Goal: Task Accomplishment & Management: Manage account settings

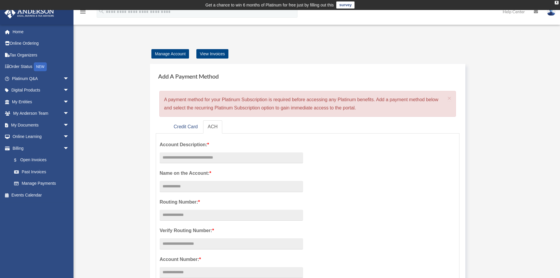
click at [130, 108] on div "Manage Account View Invoices Add A Payment Method × A payment method for your P…" at bounding box center [316, 267] width 448 height 435
click at [16, 31] on link "Home" at bounding box center [41, 32] width 74 height 12
click at [195, 127] on link "Credit Card" at bounding box center [185, 126] width 33 height 13
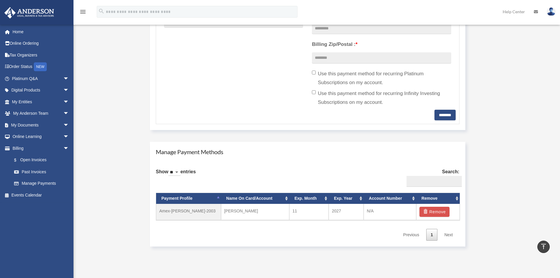
scroll to position [206, 0]
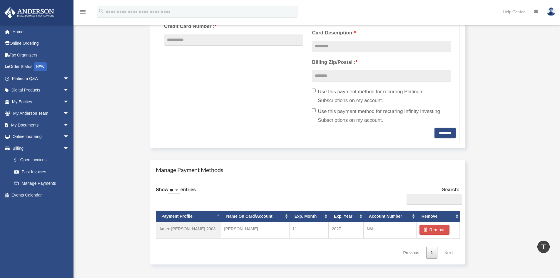
click at [180, 190] on select "** ** ** ***" at bounding box center [174, 190] width 12 height 7
select select "***"
click at [170, 187] on select "** ** ** ***" at bounding box center [174, 190] width 12 height 7
click at [215, 193] on div "Show ** ** ** *** entries Search: Payment Profile Name On Card/Account Exp. Mon…" at bounding box center [307, 220] width 303 height 77
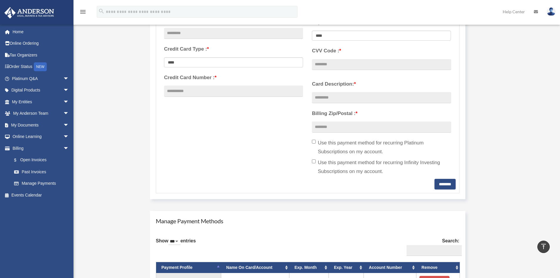
scroll to position [0, 0]
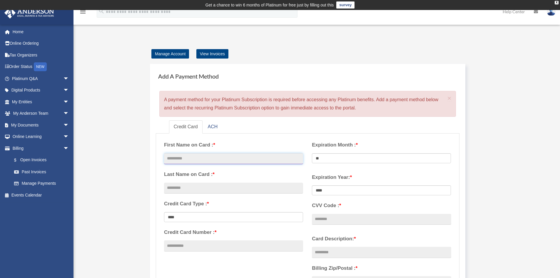
click at [187, 158] on input "text" at bounding box center [233, 158] width 139 height 11
type input "******"
type input "*******"
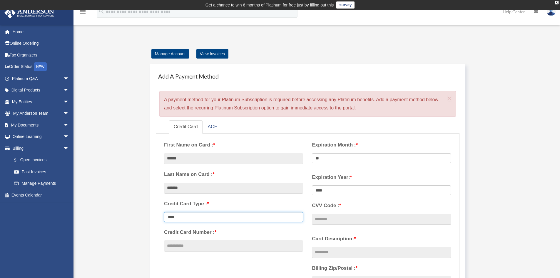
select select "****"
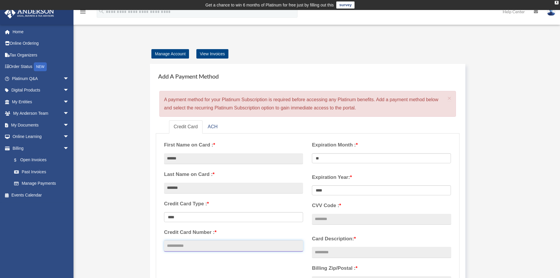
type input "**********"
select select "**"
select select "****"
type input "****"
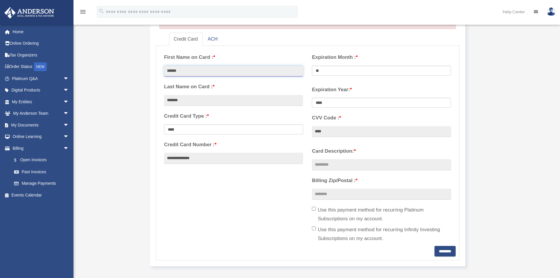
scroll to position [88, 0]
click at [325, 165] on input "Card Description: *" at bounding box center [381, 163] width 139 height 11
type input "********"
click at [326, 192] on input "Billing Zip/Postal : *" at bounding box center [381, 193] width 139 height 11
type input "*****"
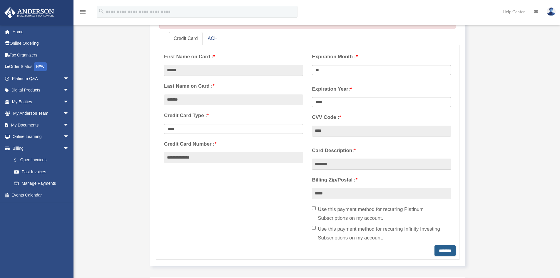
click at [436, 251] on input "********" at bounding box center [444, 250] width 21 height 11
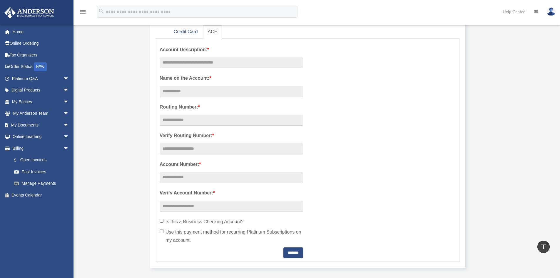
scroll to position [59, 0]
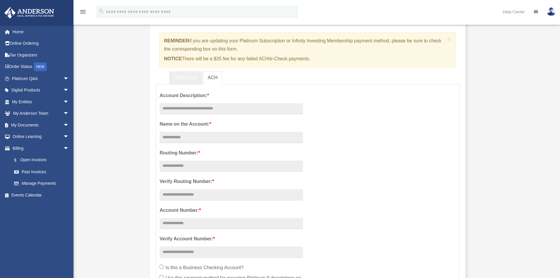
click at [176, 75] on link "Credit Card" at bounding box center [185, 77] width 33 height 13
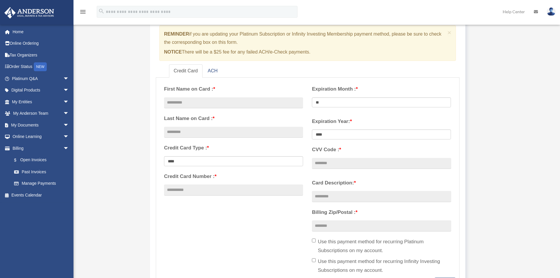
scroll to position [176, 0]
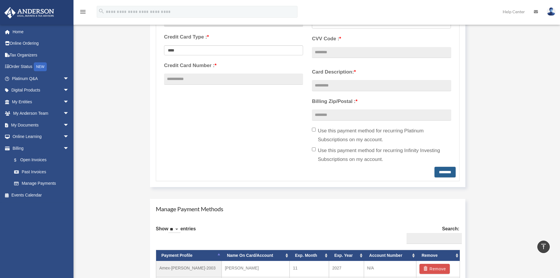
drag, startPoint x: 434, startPoint y: 172, endPoint x: 237, endPoint y: 170, distance: 197.1
click at [267, 177] on form "**********" at bounding box center [307, 74] width 303 height 214
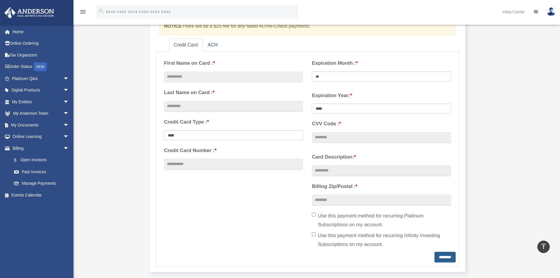
scroll to position [88, 0]
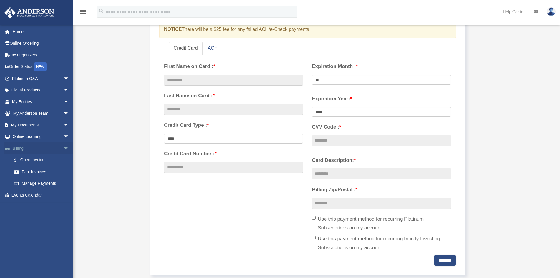
click at [24, 149] on link "Billing arrow_drop_down" at bounding box center [41, 148] width 74 height 12
click at [20, 148] on link "Billing arrow_drop_down" at bounding box center [41, 148] width 74 height 12
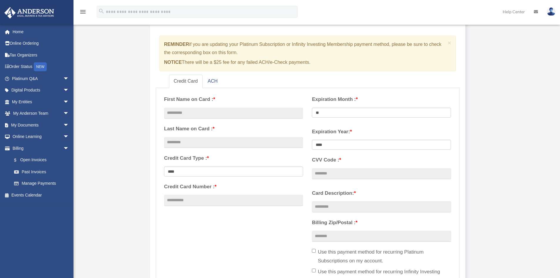
scroll to position [0, 0]
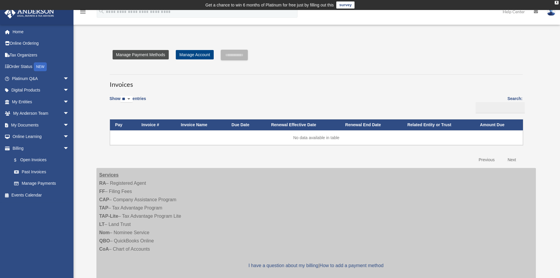
click at [150, 56] on link "Manage Payment Methods" at bounding box center [141, 54] width 56 height 9
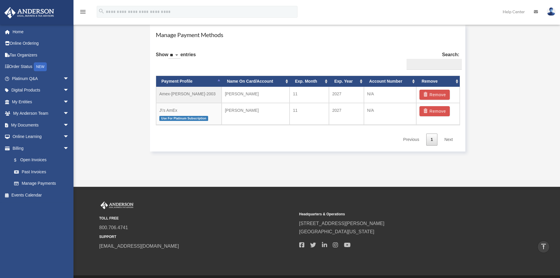
scroll to position [349, 0]
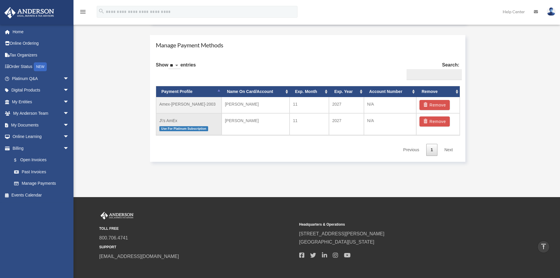
click at [240, 120] on td "Justin Gravatt" at bounding box center [256, 124] width 68 height 22
click at [168, 123] on td "J\'s AmEx Use For Platinum Subscription" at bounding box center [189, 124] width 66 height 22
click at [168, 129] on span "Use For Platinum Subscription" at bounding box center [183, 128] width 49 height 5
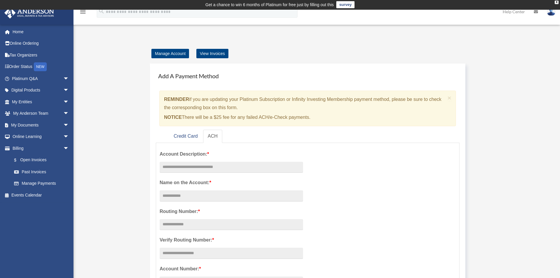
scroll to position [0, 0]
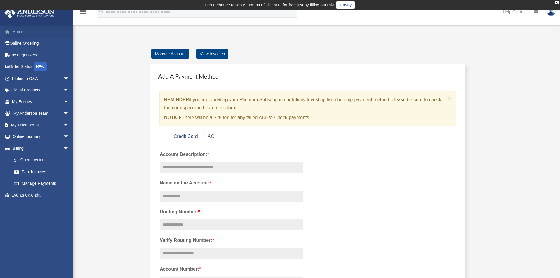
click at [20, 32] on link "Home" at bounding box center [41, 32] width 74 height 12
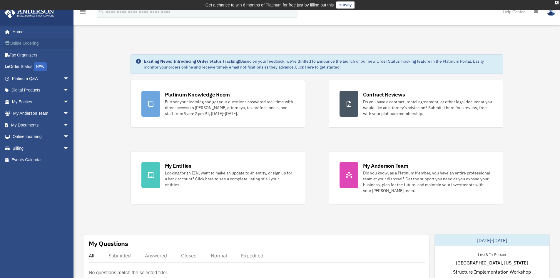
click at [21, 42] on link "Online Ordering" at bounding box center [41, 44] width 74 height 12
click at [19, 56] on link "Tax Organizers" at bounding box center [41, 55] width 74 height 12
click at [20, 65] on link "Order Status NEW" at bounding box center [41, 67] width 74 height 12
click at [19, 79] on link "Platinum Q&A arrow_drop_down" at bounding box center [41, 79] width 74 height 12
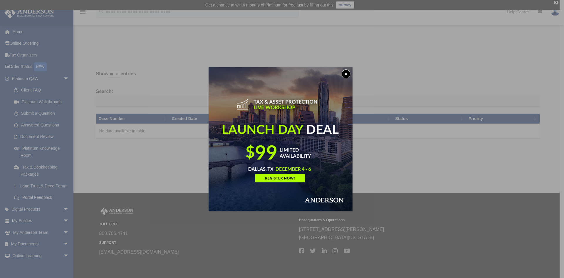
click at [348, 71] on button "x" at bounding box center [346, 73] width 9 height 9
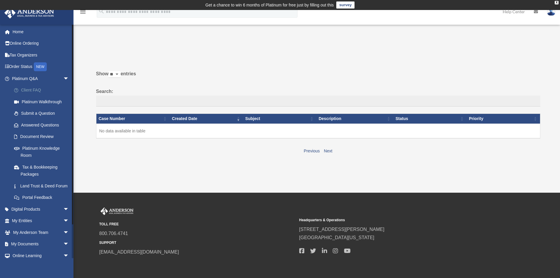
click at [31, 91] on link "Client FAQ" at bounding box center [43, 90] width 70 height 12
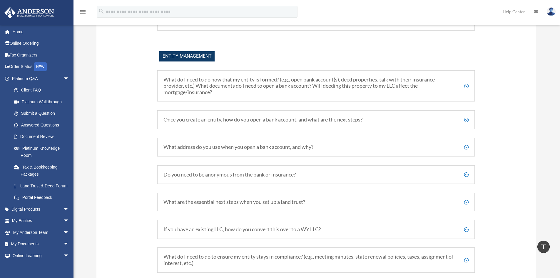
scroll to position [712, 0]
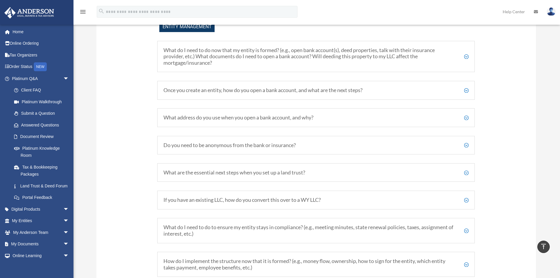
click at [229, 89] on h5 "Once you create an entity, how do you open a bank account, and what are the nex…" at bounding box center [315, 90] width 305 height 6
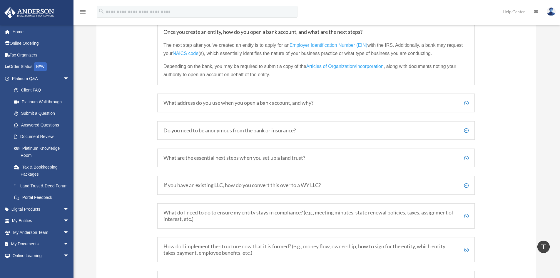
scroll to position [771, 0]
click at [228, 104] on h5 "What address do you use when you open a bank account, and why?" at bounding box center [315, 102] width 305 height 6
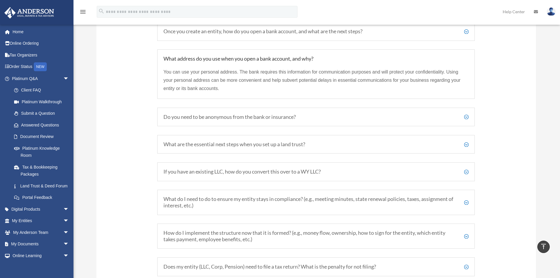
click at [206, 117] on h5 "Do you need to be anonymous from the bank or insurance?" at bounding box center [315, 117] width 305 height 6
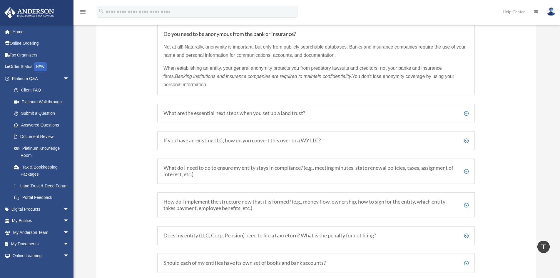
scroll to position [829, 0]
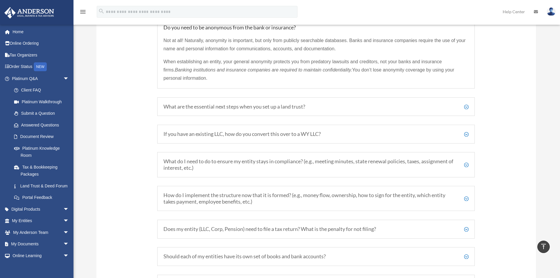
click at [202, 134] on h5 "If you have an existing LLC, how do you convert this over to a WY LLC?" at bounding box center [315, 134] width 305 height 6
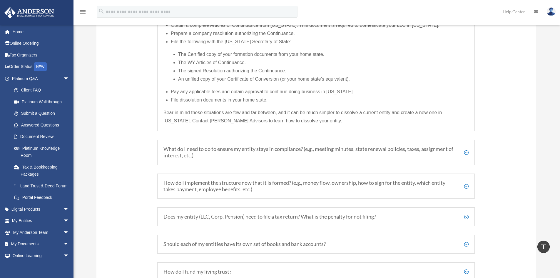
scroll to position [947, 0]
click at [214, 149] on h5 "What do I need to do to ensure my entity stays in compliance? (e.g., meeting mi…" at bounding box center [315, 151] width 305 height 13
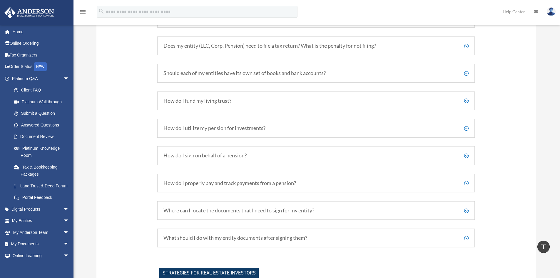
scroll to position [1013, 0]
click at [194, 103] on h5 "How do I fund my living trust?" at bounding box center [315, 100] width 305 height 6
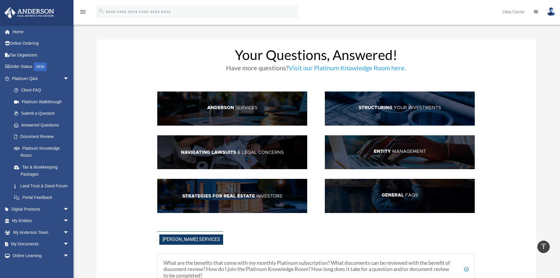
scroll to position [0, 0]
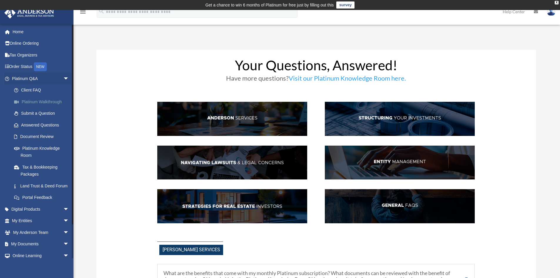
click at [28, 100] on link "Platinum Walkthrough" at bounding box center [43, 102] width 70 height 12
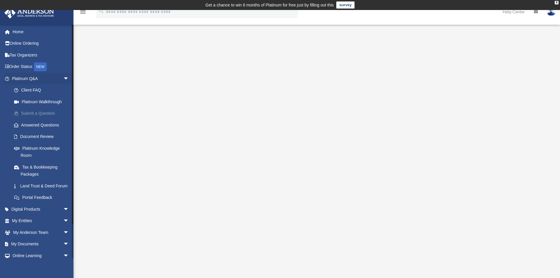
click at [38, 112] on link "Submit a Question" at bounding box center [43, 114] width 70 height 12
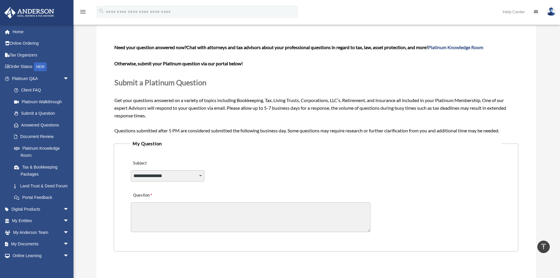
scroll to position [36, 0]
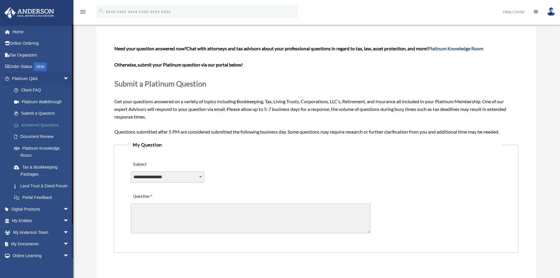
click at [32, 127] on link "Answered Questions" at bounding box center [43, 125] width 70 height 12
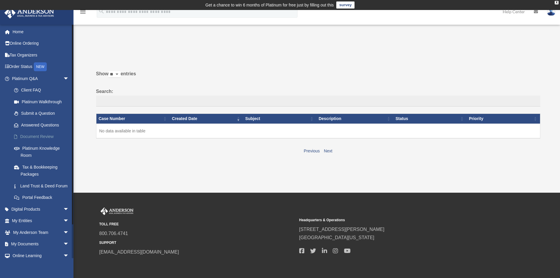
click at [35, 136] on link "Document Review" at bounding box center [43, 137] width 70 height 12
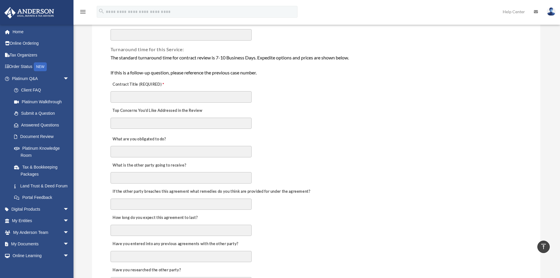
scroll to position [118, 0]
click at [27, 153] on link "Platinum Knowledge Room" at bounding box center [43, 151] width 70 height 19
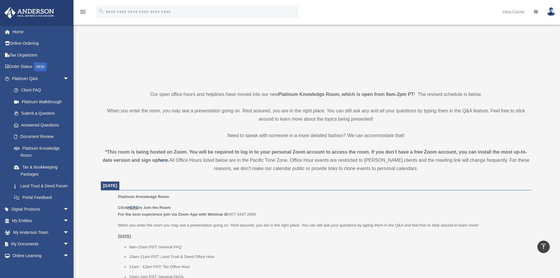
scroll to position [88, 0]
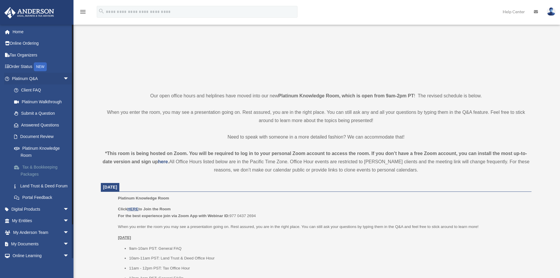
click at [28, 170] on link "Tax & Bookkeeping Packages" at bounding box center [43, 170] width 70 height 19
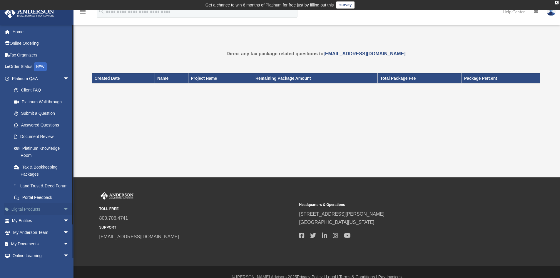
click at [32, 214] on link "Digital Products arrow_drop_down" at bounding box center [41, 209] width 74 height 12
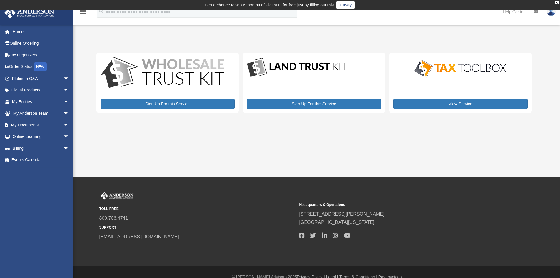
click at [350, 3] on link "survey" at bounding box center [345, 4] width 18 height 7
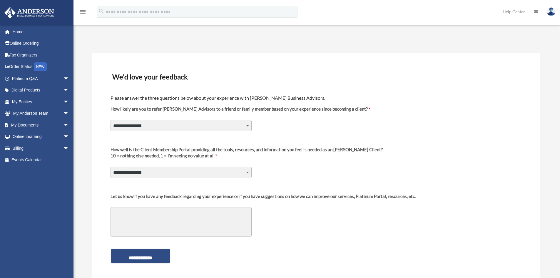
click at [247, 124] on select "**********" at bounding box center [180, 125] width 141 height 11
click at [177, 110] on label "How likely are you to refer Anderson Advisors to a friend or family member base…" at bounding box center [239, 111] width 259 height 11
click at [177, 120] on select "**********" at bounding box center [180, 125] width 141 height 11
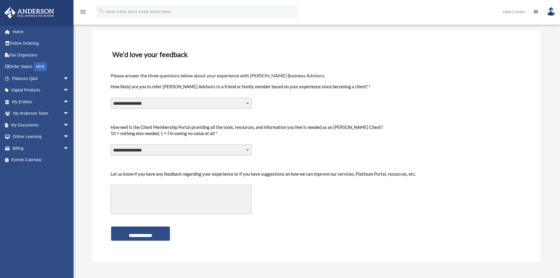
scroll to position [16, 0]
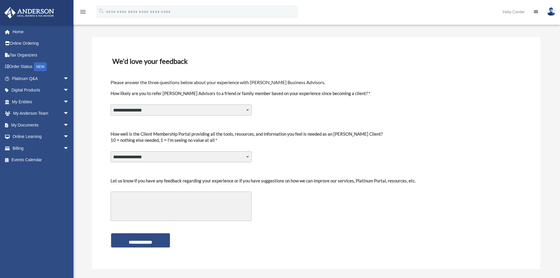
click at [152, 194] on textarea "Let us know if you have any feedback regarding your experience or if you have s…" at bounding box center [180, 205] width 141 height 29
click at [245, 109] on select "**********" at bounding box center [180, 109] width 141 height 11
click at [98, 184] on div "**********" at bounding box center [316, 153] width 448 height 232
click at [94, 105] on div "**********" at bounding box center [316, 153] width 448 height 232
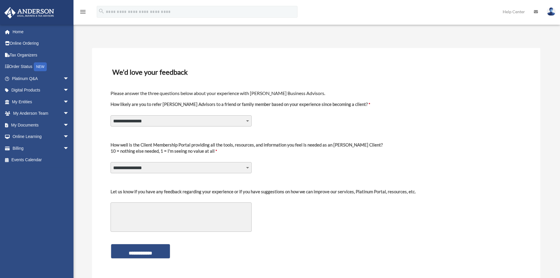
scroll to position [0, 0]
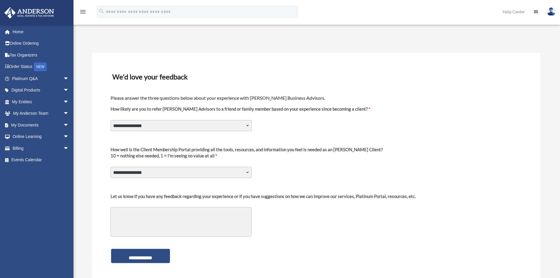
click at [550, 11] on img at bounding box center [550, 11] width 9 height 9
click at [454, 27] on link "My Profile" at bounding box center [462, 27] width 59 height 12
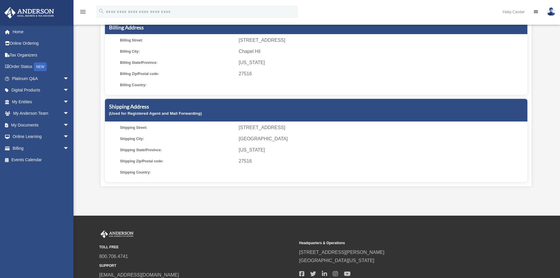
scroll to position [118, 0]
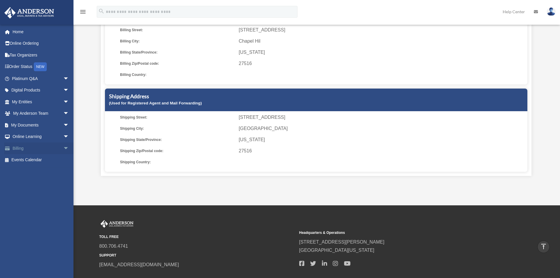
click at [63, 148] on span "arrow_drop_down" at bounding box center [69, 148] width 12 height 12
click at [38, 182] on link "Manage Payments" at bounding box center [43, 183] width 70 height 12
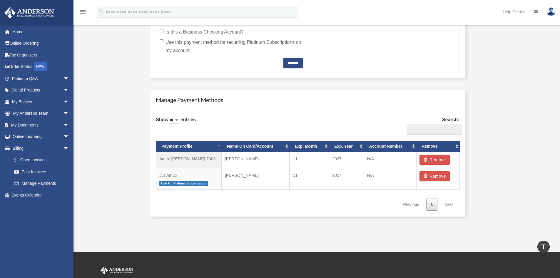
scroll to position [294, 0]
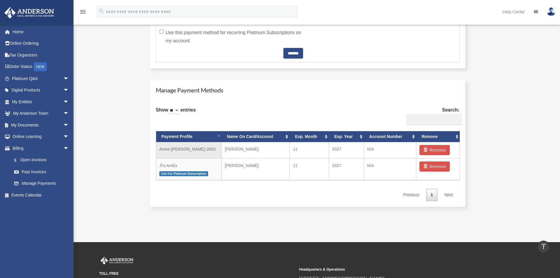
click at [193, 151] on td "Amex-Justin-Gravatt-2003" at bounding box center [189, 150] width 66 height 16
click at [242, 150] on td "Justin Gravatt" at bounding box center [256, 150] width 68 height 16
click at [168, 175] on span "Use For Platinum Subscription" at bounding box center [183, 173] width 49 height 5
click at [238, 166] on td "Justin Gravatt" at bounding box center [256, 169] width 68 height 22
click at [368, 165] on td "N/A" at bounding box center [390, 169] width 52 height 22
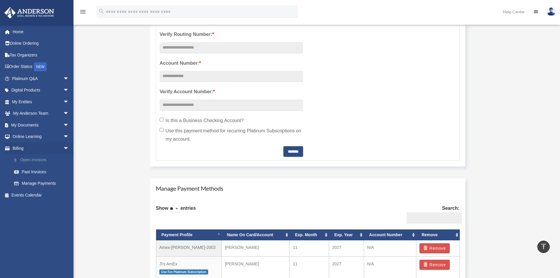
scroll to position [176, 0]
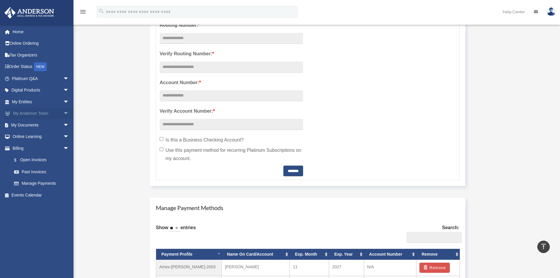
click at [25, 113] on link "My Anderson Team arrow_drop_down" at bounding box center [41, 114] width 74 height 12
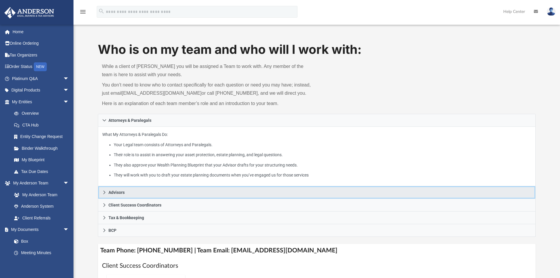
click at [118, 190] on span "Advisors" at bounding box center [116, 192] width 16 height 4
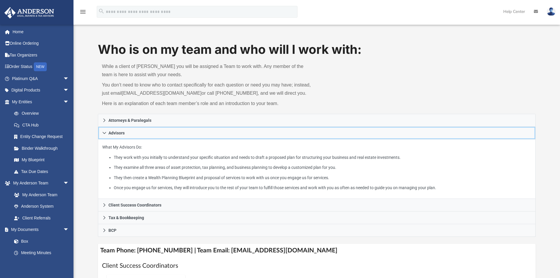
scroll to position [29, 0]
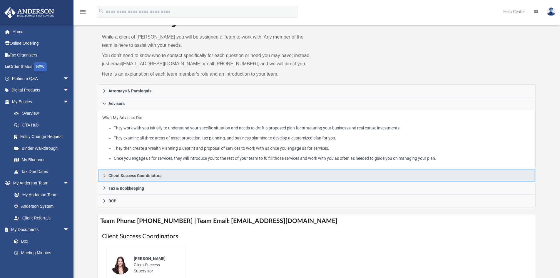
click at [134, 177] on span "Client Success Coordinators" at bounding box center [134, 175] width 53 height 4
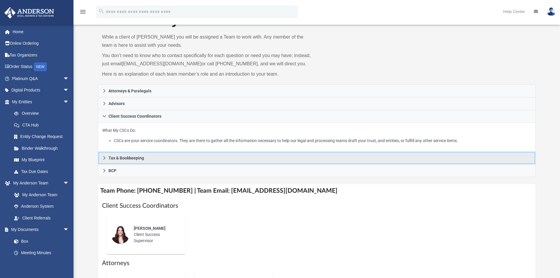
click at [119, 160] on span "Tax & Bookkeeping" at bounding box center [126, 158] width 36 height 4
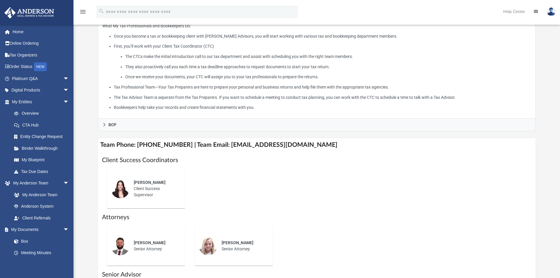
scroll to position [147, 0]
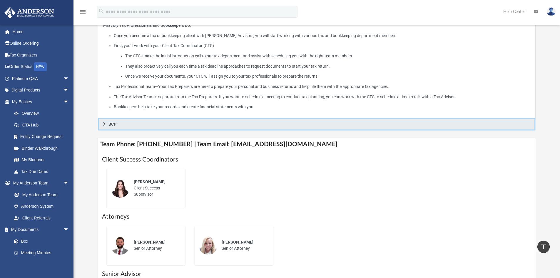
click at [112, 127] on link "BCP" at bounding box center [317, 124] width 438 height 13
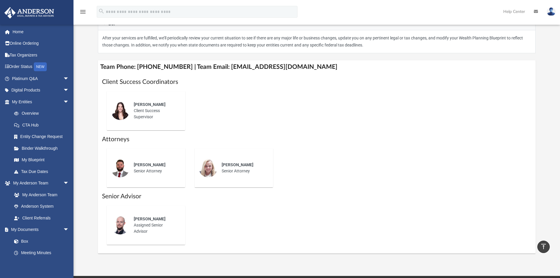
click at [140, 166] on span "[PERSON_NAME]" at bounding box center [150, 164] width 32 height 5
click at [126, 172] on img at bounding box center [120, 167] width 19 height 19
click at [140, 171] on div "[PERSON_NAME] Senior Attorney" at bounding box center [155, 167] width 51 height 21
drag, startPoint x: 137, startPoint y: 228, endPoint x: 114, endPoint y: 227, distance: 23.5
click at [136, 228] on div "[PERSON_NAME] Assigned Senior Advisor" at bounding box center [155, 225] width 51 height 27
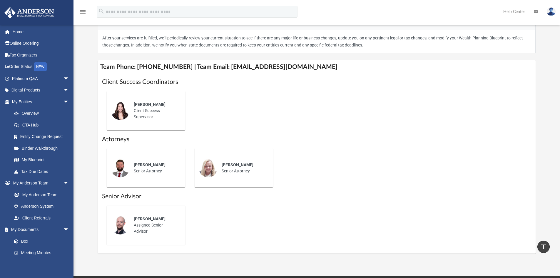
click at [115, 227] on img at bounding box center [120, 224] width 19 height 19
click at [31, 254] on link "Meeting Minutes" at bounding box center [43, 253] width 70 height 12
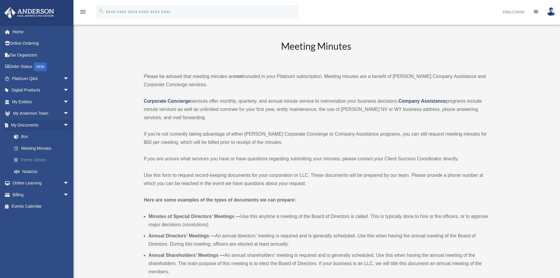
click at [27, 157] on link "Forms Library" at bounding box center [43, 160] width 70 height 12
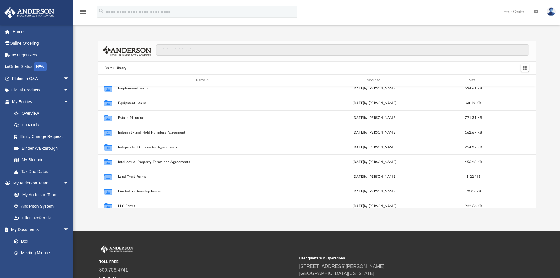
scroll to position [176, 0]
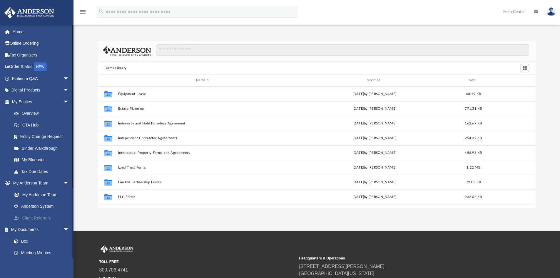
click at [38, 216] on link "Client Referrals" at bounding box center [43, 218] width 70 height 12
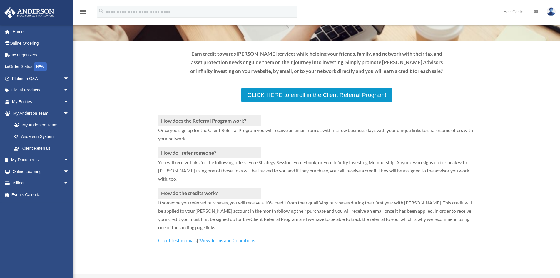
scroll to position [59, 0]
click at [27, 136] on link "Anderson System" at bounding box center [43, 137] width 70 height 12
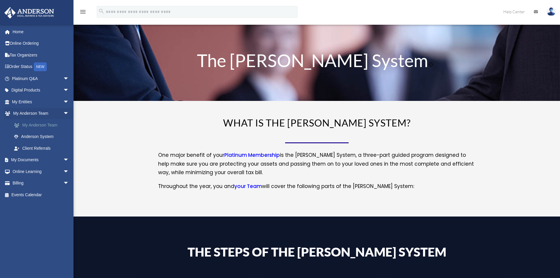
click at [35, 127] on link "My Anderson Team" at bounding box center [43, 125] width 70 height 12
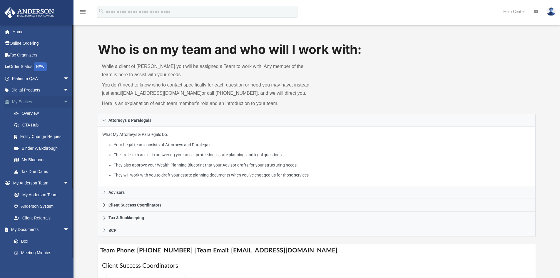
click at [30, 103] on link "My Entities arrow_drop_down" at bounding box center [41, 102] width 74 height 12
click at [32, 111] on link "Overview" at bounding box center [43, 114] width 70 height 12
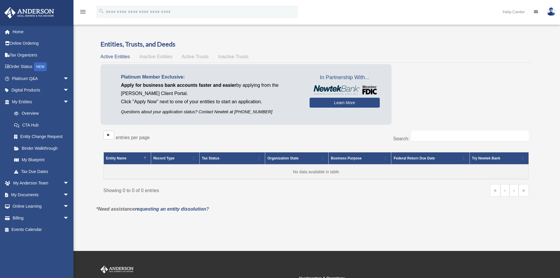
click at [153, 56] on span "Inactive Entities" at bounding box center [155, 56] width 33 height 5
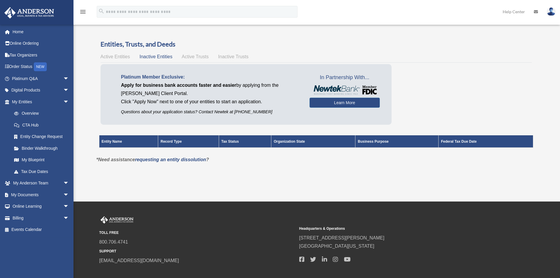
click at [192, 58] on span "Active Trusts" at bounding box center [195, 56] width 27 height 5
click at [239, 57] on span "Inactive Trusts" at bounding box center [233, 56] width 30 height 5
click at [113, 59] on span "Active Entities" at bounding box center [114, 56] width 29 height 5
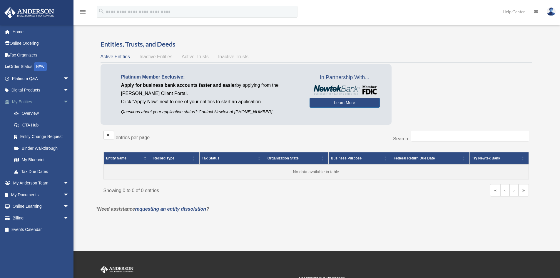
click at [63, 99] on span "arrow_drop_down" at bounding box center [69, 102] width 12 height 12
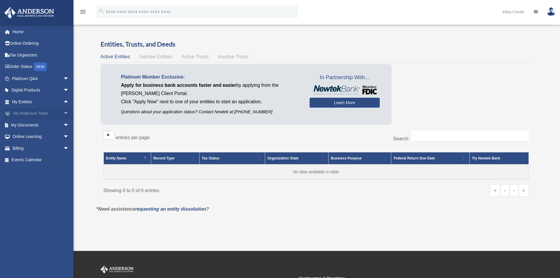
click at [63, 112] on span "arrow_drop_down" at bounding box center [69, 114] width 12 height 12
click at [63, 112] on span "arrow_drop_up" at bounding box center [69, 114] width 12 height 12
click at [63, 103] on span "arrow_drop_up" at bounding box center [69, 102] width 12 height 12
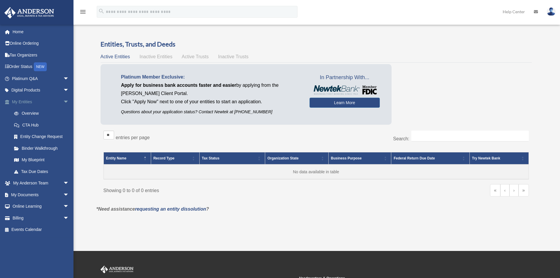
click at [63, 103] on span "arrow_drop_down" at bounding box center [69, 102] width 12 height 12
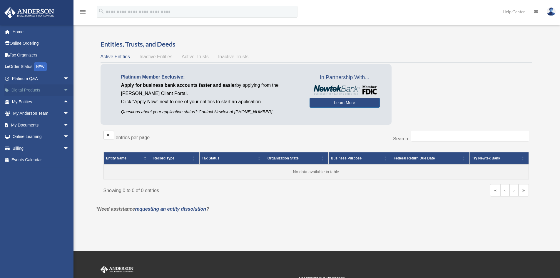
click at [63, 89] on span "arrow_drop_down" at bounding box center [69, 90] width 12 height 12
click at [63, 89] on span "arrow_drop_up" at bounding box center [69, 90] width 12 height 12
click at [63, 89] on span "arrow_drop_down" at bounding box center [69, 90] width 12 height 12
click at [63, 89] on span "arrow_drop_up" at bounding box center [69, 90] width 12 height 12
click at [63, 78] on span "arrow_drop_down" at bounding box center [69, 79] width 12 height 12
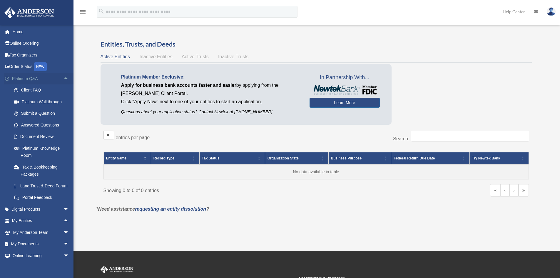
click at [63, 78] on span "arrow_drop_up" at bounding box center [69, 79] width 12 height 12
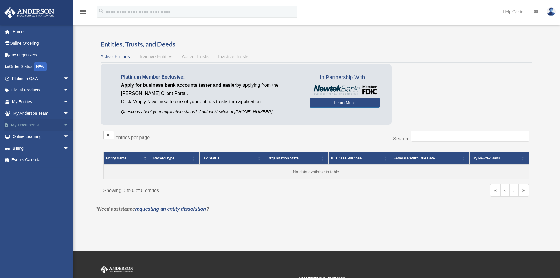
click at [27, 124] on link "My Documents arrow_drop_down" at bounding box center [41, 125] width 74 height 12
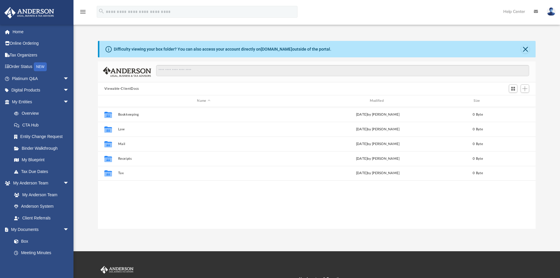
scroll to position [129, 433]
click at [33, 113] on link "Overview" at bounding box center [43, 114] width 70 height 12
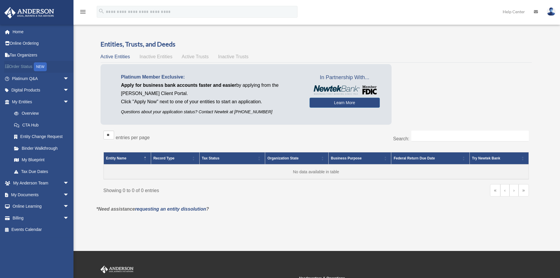
click at [23, 65] on link "Order Status NEW" at bounding box center [41, 67] width 74 height 12
